Goal: Contribute content: Add original content to the website for others to see

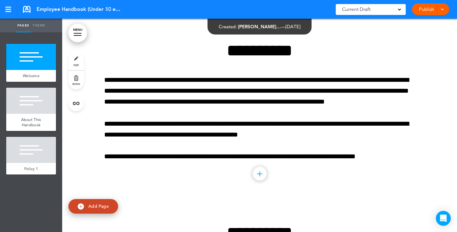
click at [424, 9] on link "Publish" at bounding box center [427, 9] width 20 height 12
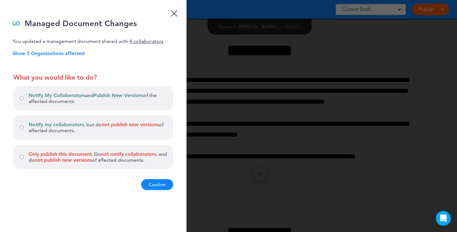
click at [150, 183] on button "Confirm" at bounding box center [157, 184] width 32 height 11
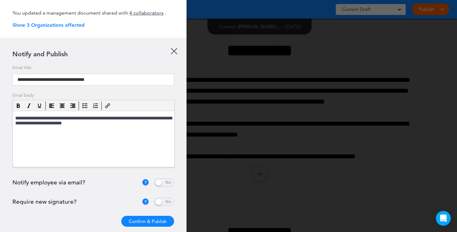
scroll to position [36, 0]
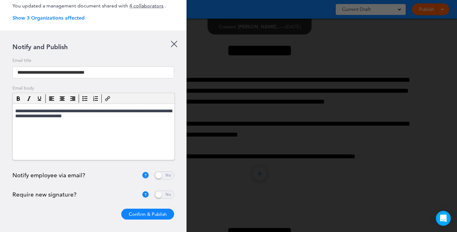
click at [164, 176] on span at bounding box center [164, 175] width 20 height 8
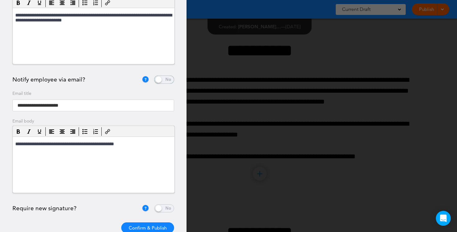
scroll to position [146, 0]
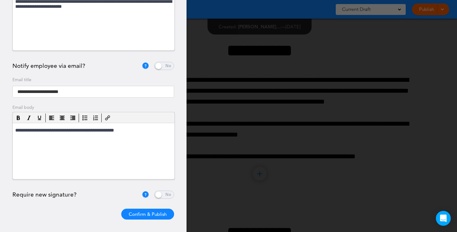
click at [159, 194] on span at bounding box center [164, 195] width 20 height 8
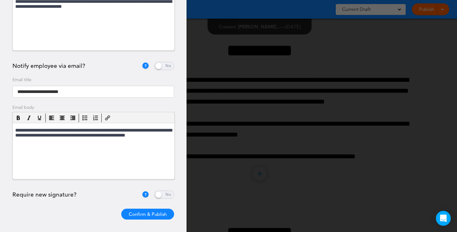
click at [152, 216] on button "Confirm & Publish" at bounding box center [147, 214] width 53 height 11
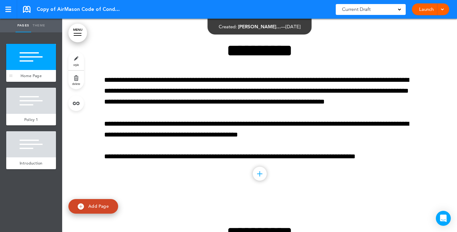
click at [39, 71] on div "Home Page" at bounding box center [31, 76] width 50 height 12
click at [76, 63] on link "style" at bounding box center [76, 61] width 16 height 19
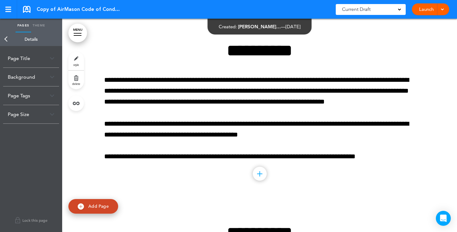
click at [42, 74] on div "Background" at bounding box center [31, 77] width 56 height 18
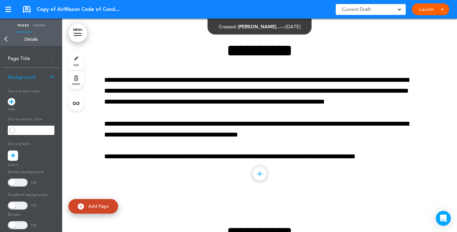
click at [12, 104] on icon at bounding box center [11, 101] width 4 height 7
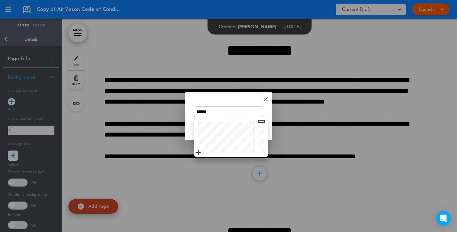
click at [216, 112] on input "******" at bounding box center [228, 111] width 69 height 11
click at [197, 155] on div at bounding box center [225, 136] width 63 height 39
type input "******"
drag, startPoint x: 197, startPoint y: 154, endPoint x: 231, endPoint y: 142, distance: 36.4
click at [231, 142] on div at bounding box center [225, 136] width 63 height 39
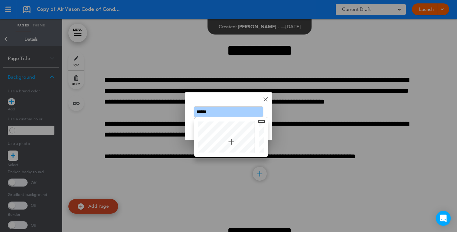
click at [266, 114] on div "Done Change color ****** Cancel Ok" at bounding box center [229, 116] width 88 height 48
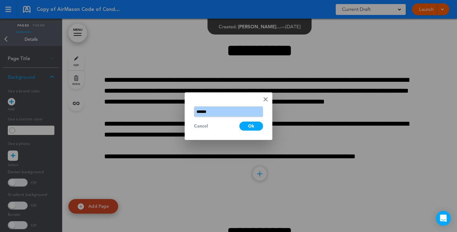
click at [259, 127] on div "Ok" at bounding box center [251, 126] width 24 height 9
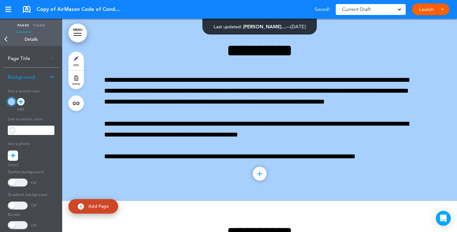
click at [12, 155] on icon at bounding box center [13, 156] width 4 height 10
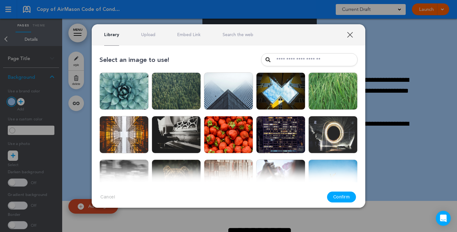
click at [243, 34] on link "Search the web" at bounding box center [238, 35] width 31 height 6
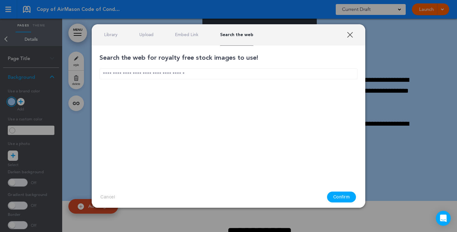
click at [197, 71] on input "text" at bounding box center [229, 73] width 258 height 11
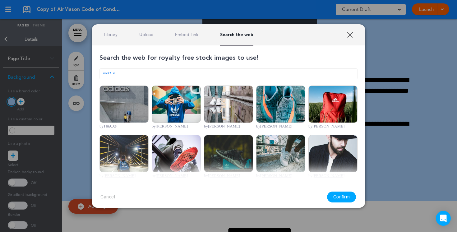
type input "******"
click at [126, 103] on img at bounding box center [124, 104] width 49 height 37
click at [336, 197] on button "Confirm" at bounding box center [341, 197] width 29 height 11
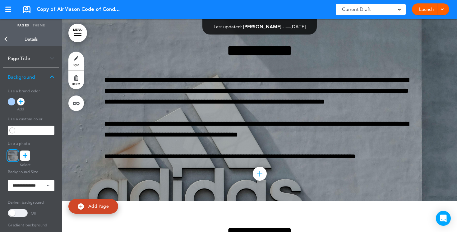
click at [425, 11] on link "Launch" at bounding box center [427, 9] width 20 height 12
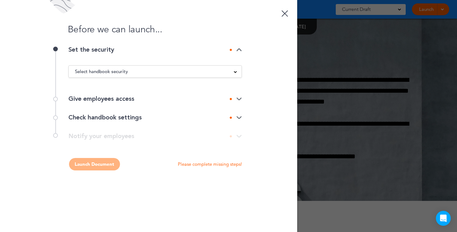
click at [234, 72] on span at bounding box center [235, 71] width 3 height 3
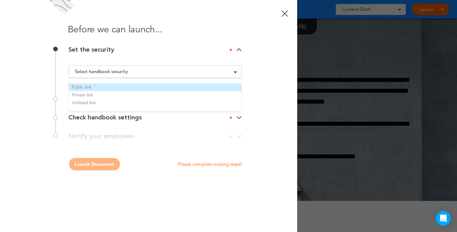
click at [105, 86] on li "Public link" at bounding box center [155, 87] width 173 height 8
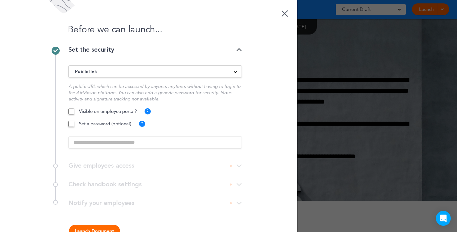
scroll to position [18, 0]
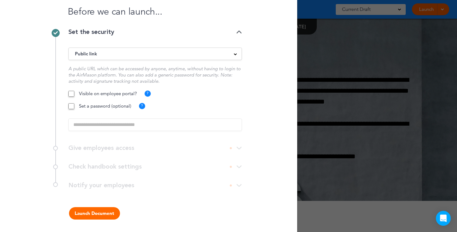
click at [101, 209] on button "Launch Document" at bounding box center [94, 213] width 51 height 12
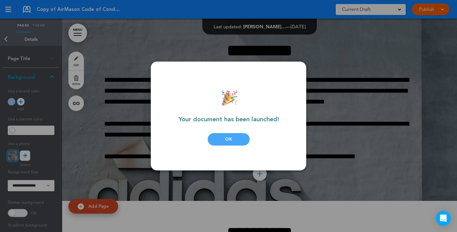
click at [223, 140] on div "OK" at bounding box center [229, 139] width 42 height 12
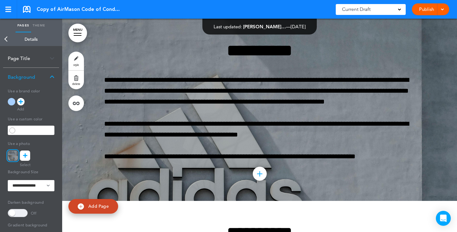
click at [4, 40] on link "Back" at bounding box center [6, 39] width 12 height 14
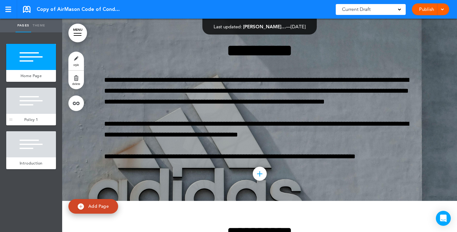
click at [32, 109] on div at bounding box center [31, 101] width 50 height 26
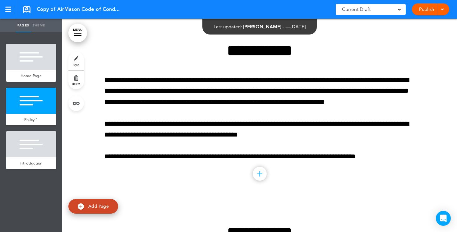
scroll to position [182, 0]
click at [79, 63] on link "style" at bounding box center [76, 61] width 16 height 19
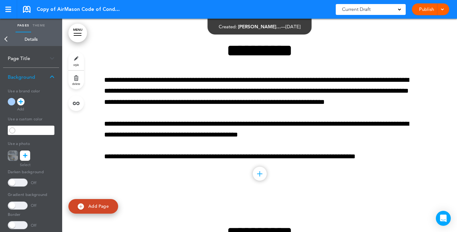
click at [11, 102] on div at bounding box center [11, 101] width 7 height 7
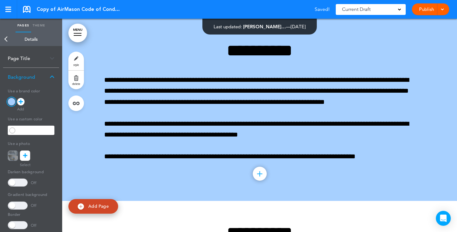
click at [4, 40] on link "Back" at bounding box center [6, 39] width 12 height 14
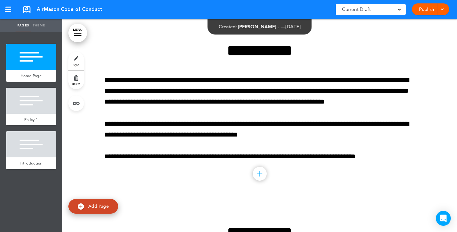
click at [426, 13] on link "Publish" at bounding box center [427, 9] width 20 height 12
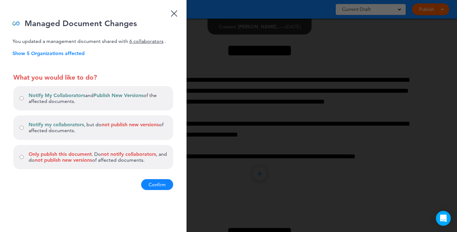
click at [157, 186] on button "Confirm" at bounding box center [157, 184] width 32 height 11
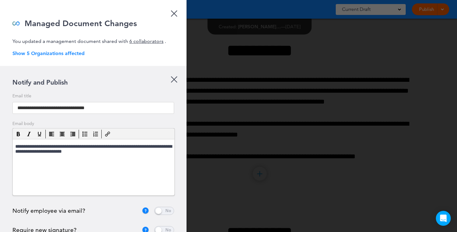
click at [175, 14] on div at bounding box center [174, 13] width 7 height 7
